Goal: Information Seeking & Learning: Learn about a topic

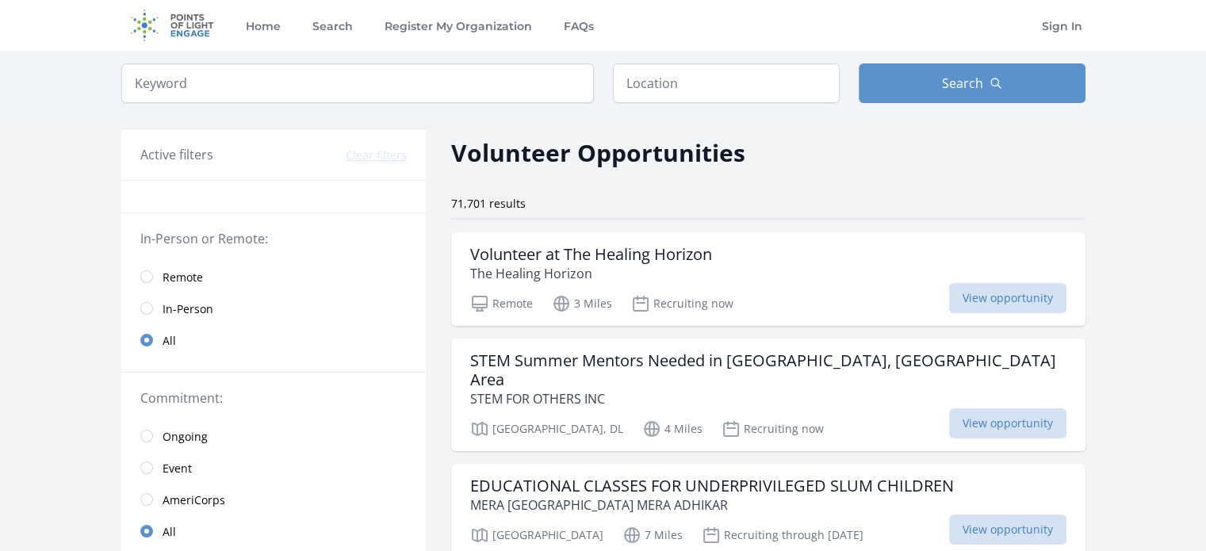
click at [163, 285] on span "Remote" at bounding box center [183, 278] width 40 height 16
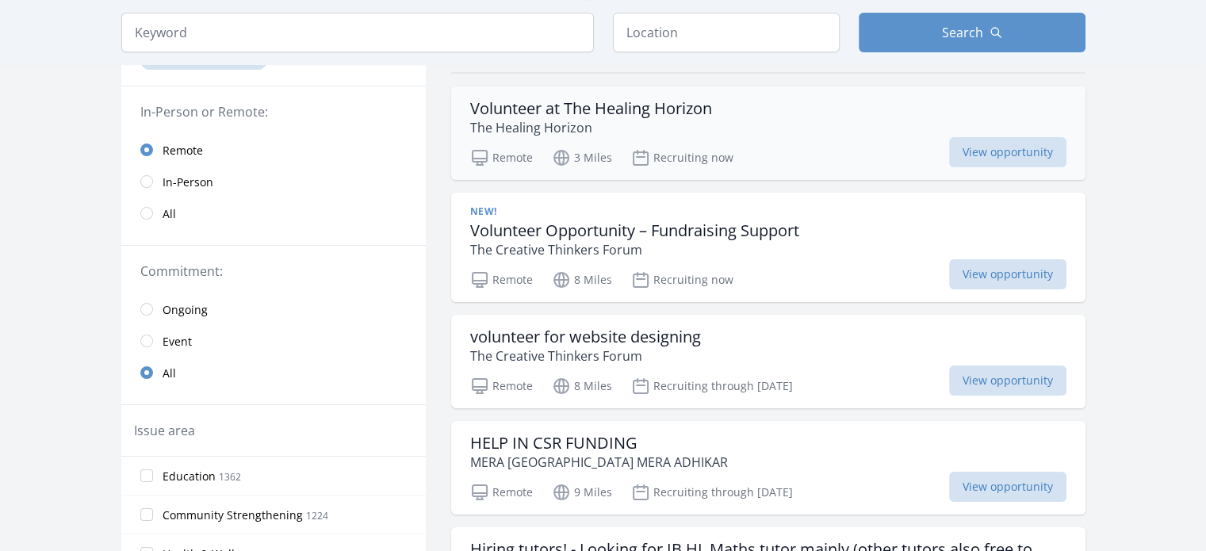
scroll to position [155, 0]
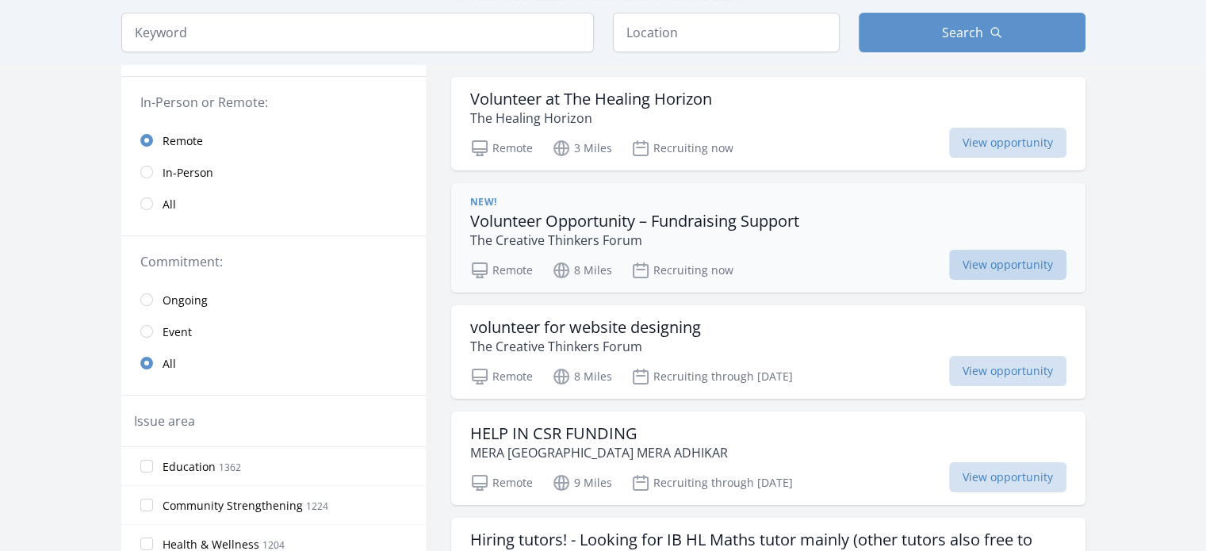
click at [1021, 280] on span "View opportunity" at bounding box center [1007, 265] width 117 height 30
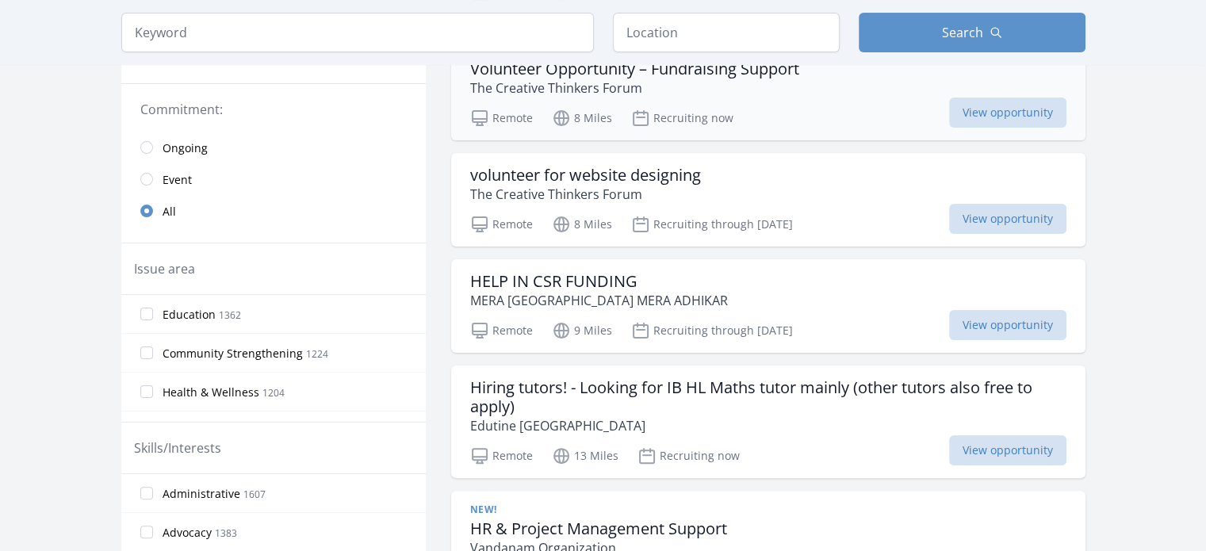
scroll to position [316, 0]
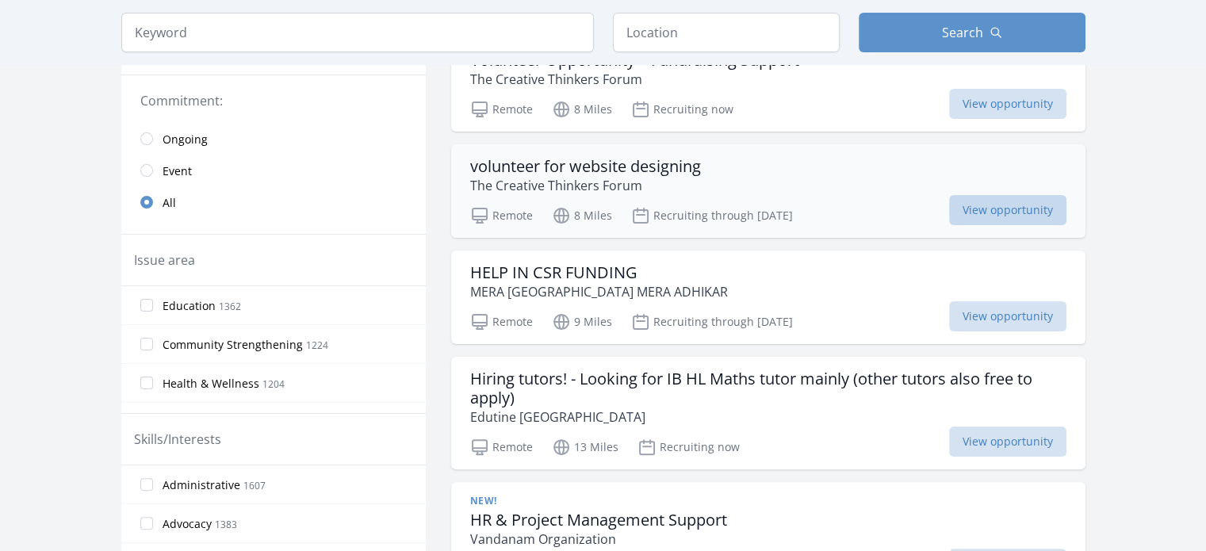
click at [1005, 225] on span "View opportunity" at bounding box center [1007, 210] width 117 height 30
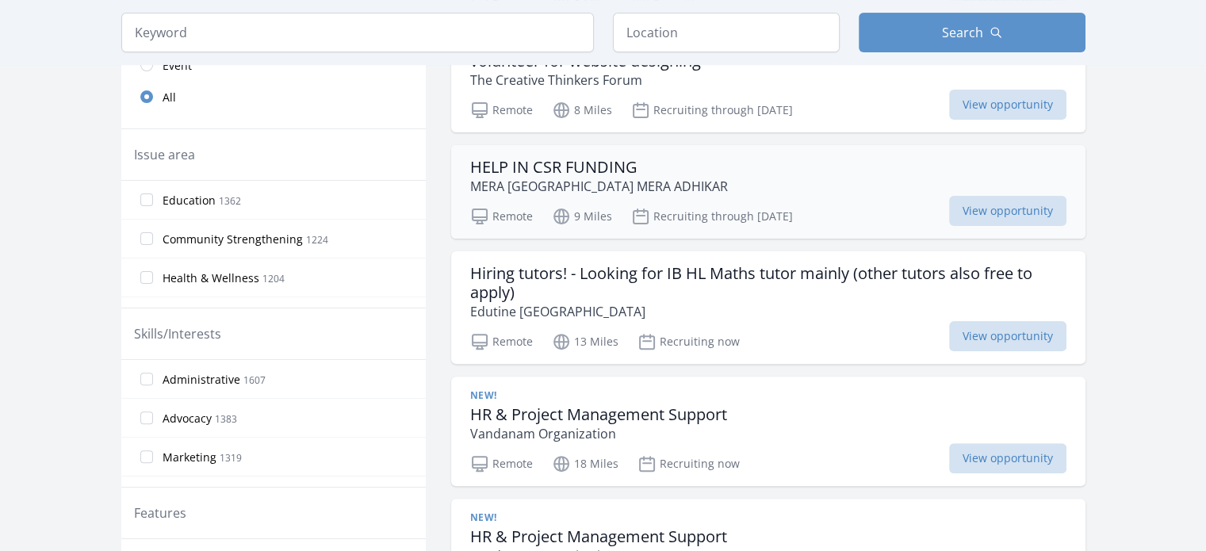
scroll to position [425, 0]
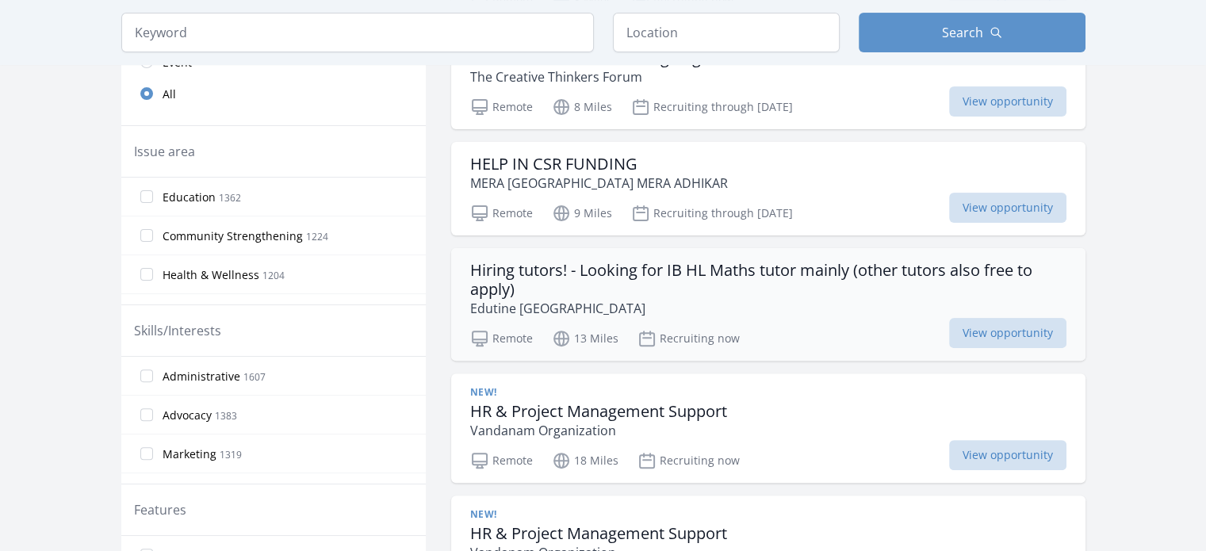
click at [860, 299] on h3 "Hiring tutors! - Looking for IB HL Maths tutor mainly (other tutors also free t…" at bounding box center [768, 280] width 596 height 38
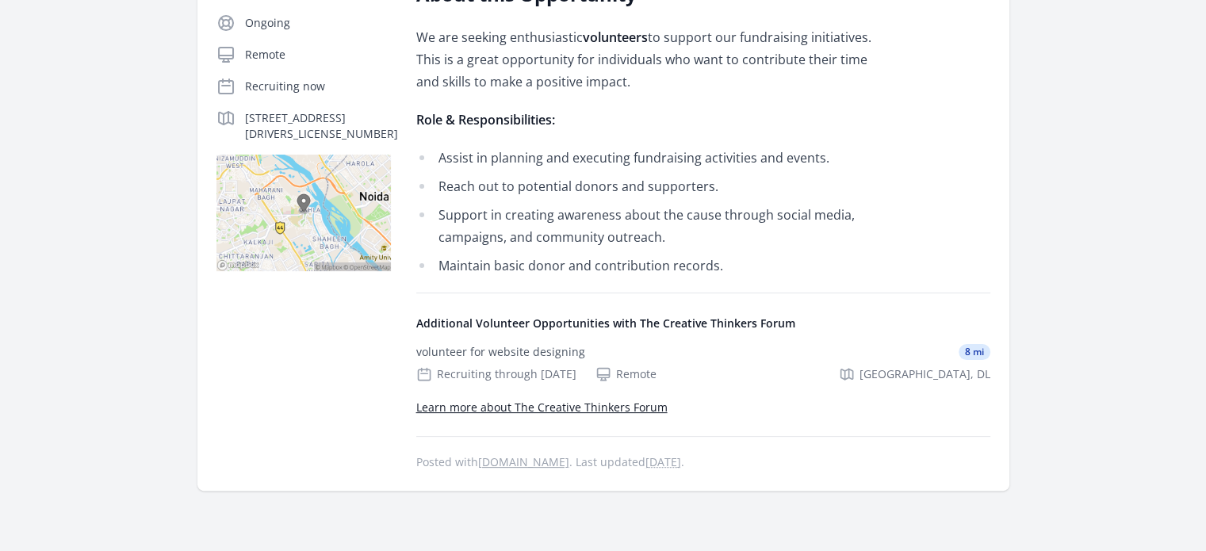
scroll to position [326, 0]
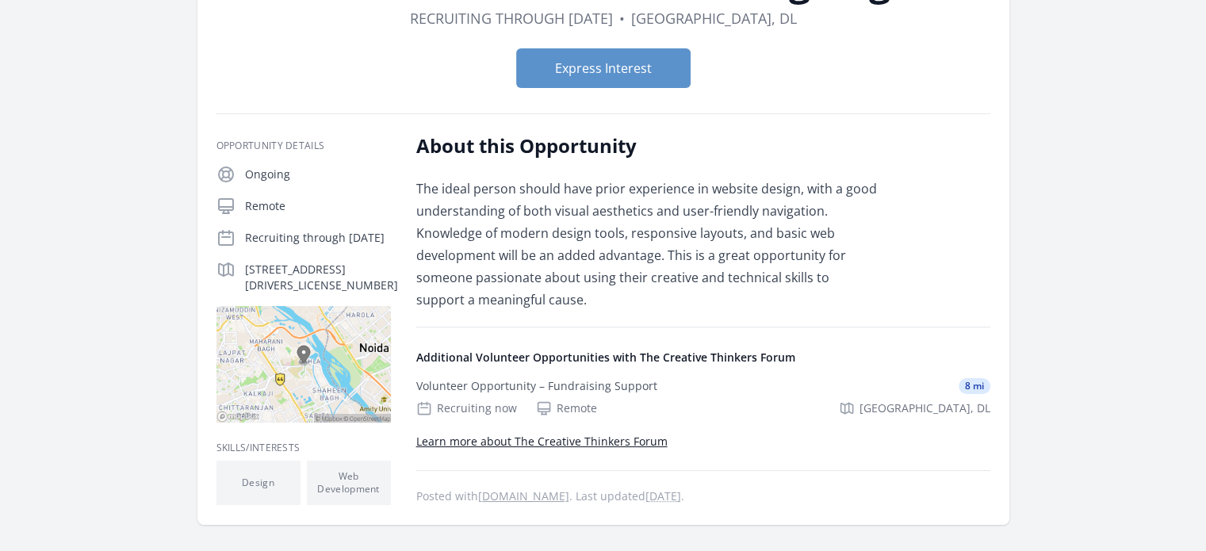
scroll to position [159, 0]
click at [643, 310] on p "The ideal person should have prior experience in website design, with a good un…" at bounding box center [648, 243] width 464 height 133
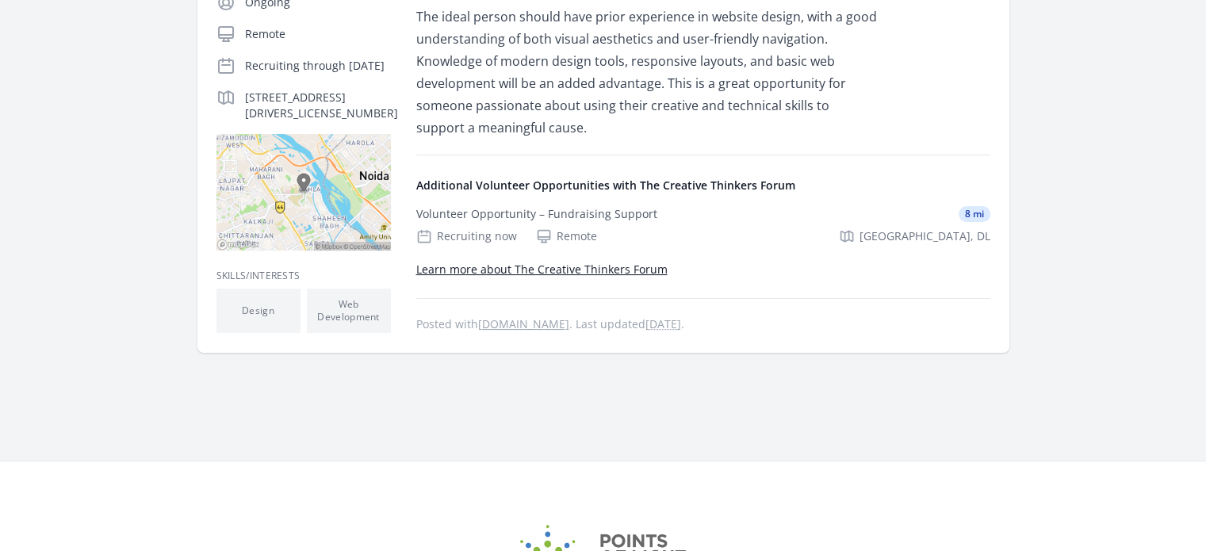
scroll to position [333, 0]
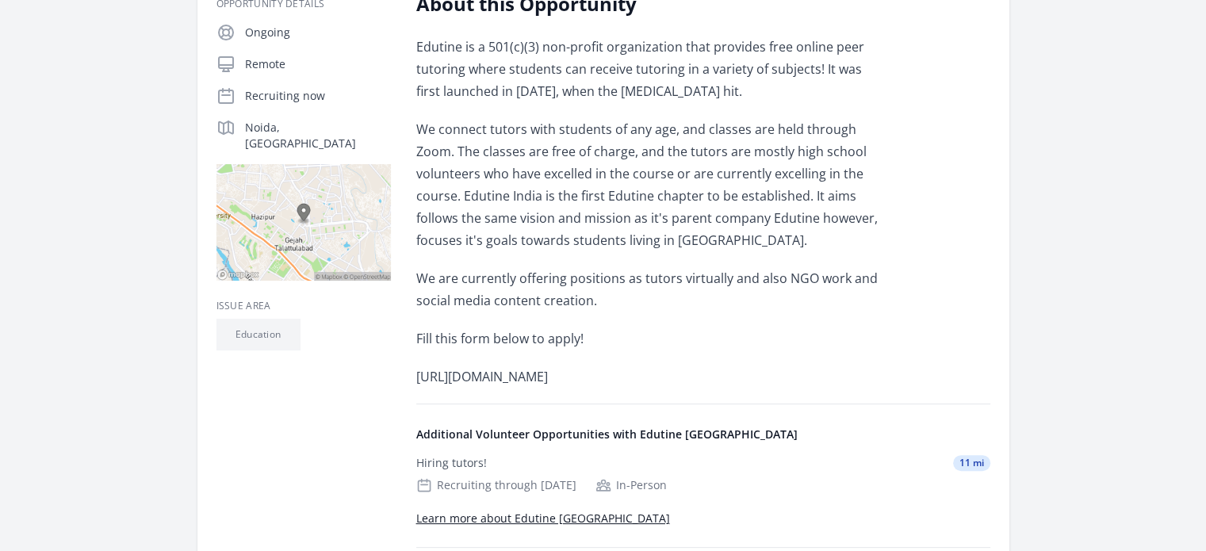
scroll to position [377, 0]
click at [451, 311] on p "We are currently offering positions as tutors virtually and also NGO work and s…" at bounding box center [648, 288] width 464 height 44
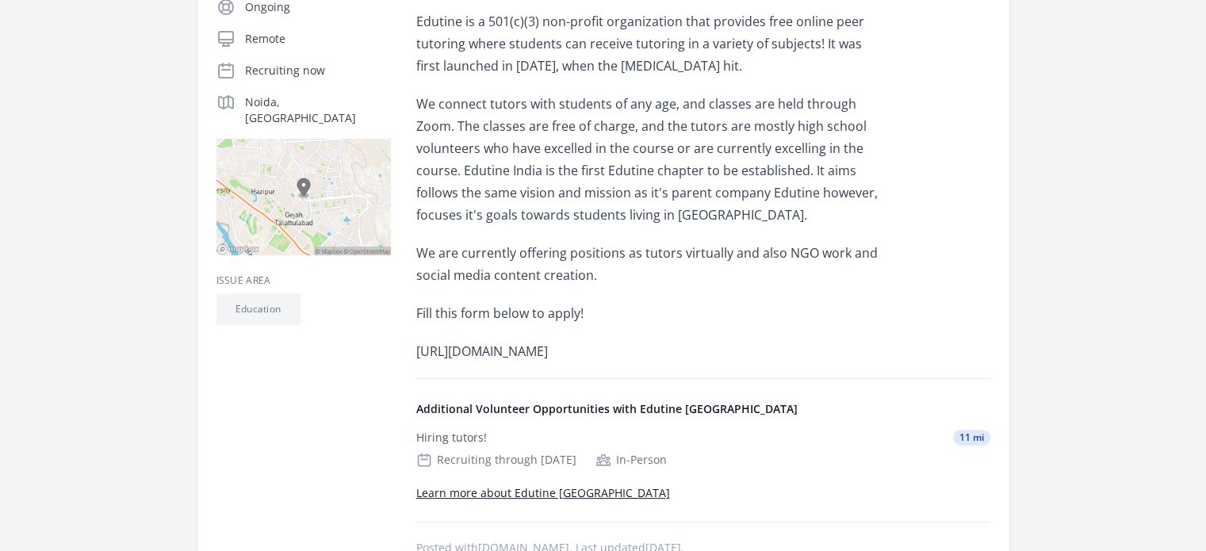
scroll to position [402, 0]
click at [633, 361] on p "https://forms.gle/ziYYuyMXAJ1Kenbg6" at bounding box center [648, 350] width 464 height 22
drag, startPoint x: 661, startPoint y: 399, endPoint x: 394, endPoint y: 393, distance: 267.2
click at [394, 393] on div "Opportunity Details Ongoing Remote Recruiting now Noida, IN" at bounding box center [603, 260] width 774 height 591
copy p "https://forms.gle/ziYYuyMXAJ1Kenbg6"
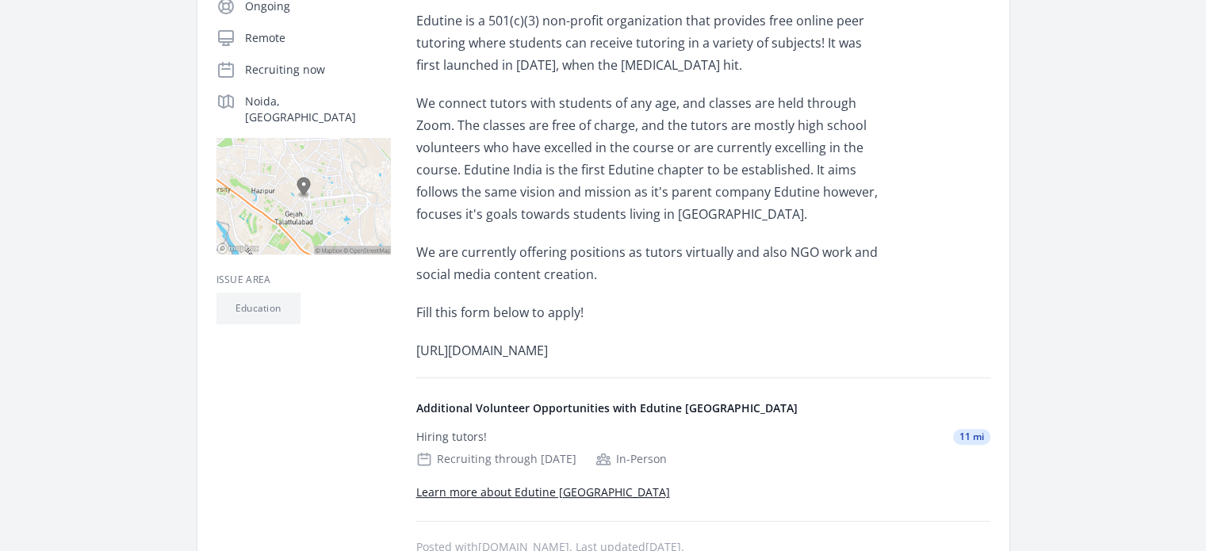
click at [696, 285] on p "We are currently offering positions as tutors virtually and also NGO work and s…" at bounding box center [648, 263] width 464 height 44
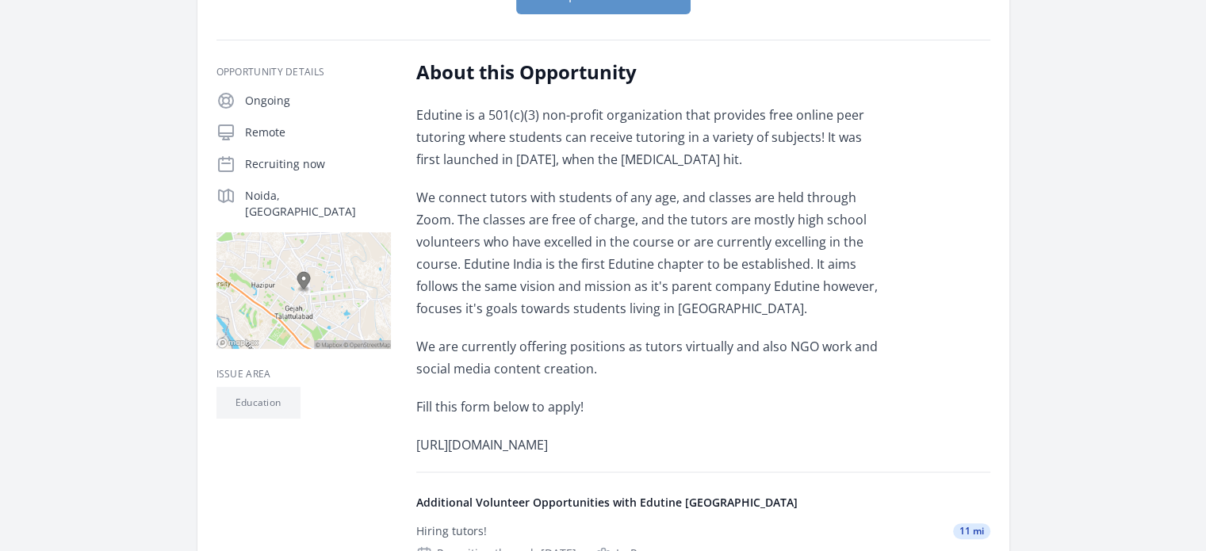
scroll to position [327, 0]
